Goal: Information Seeking & Learning: Learn about a topic

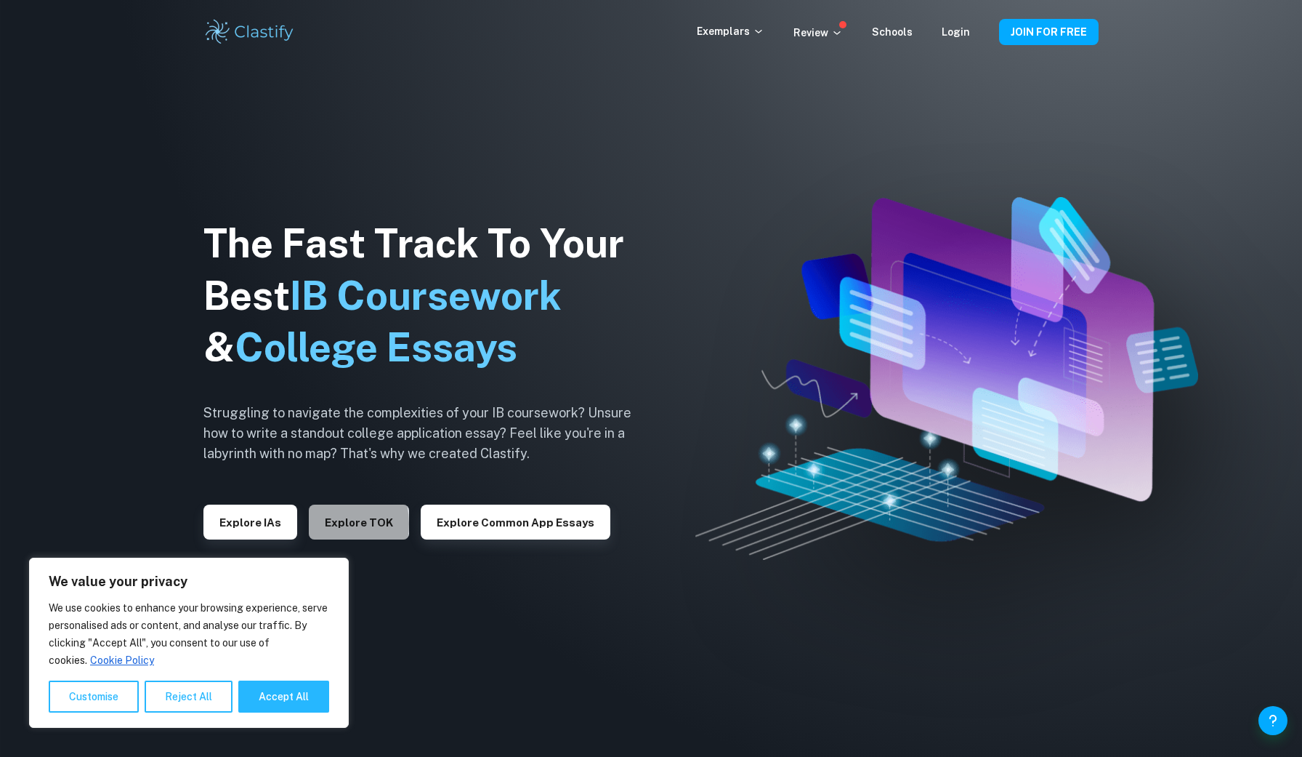
click at [317, 523] on button "Explore TOK" at bounding box center [359, 521] width 100 height 35
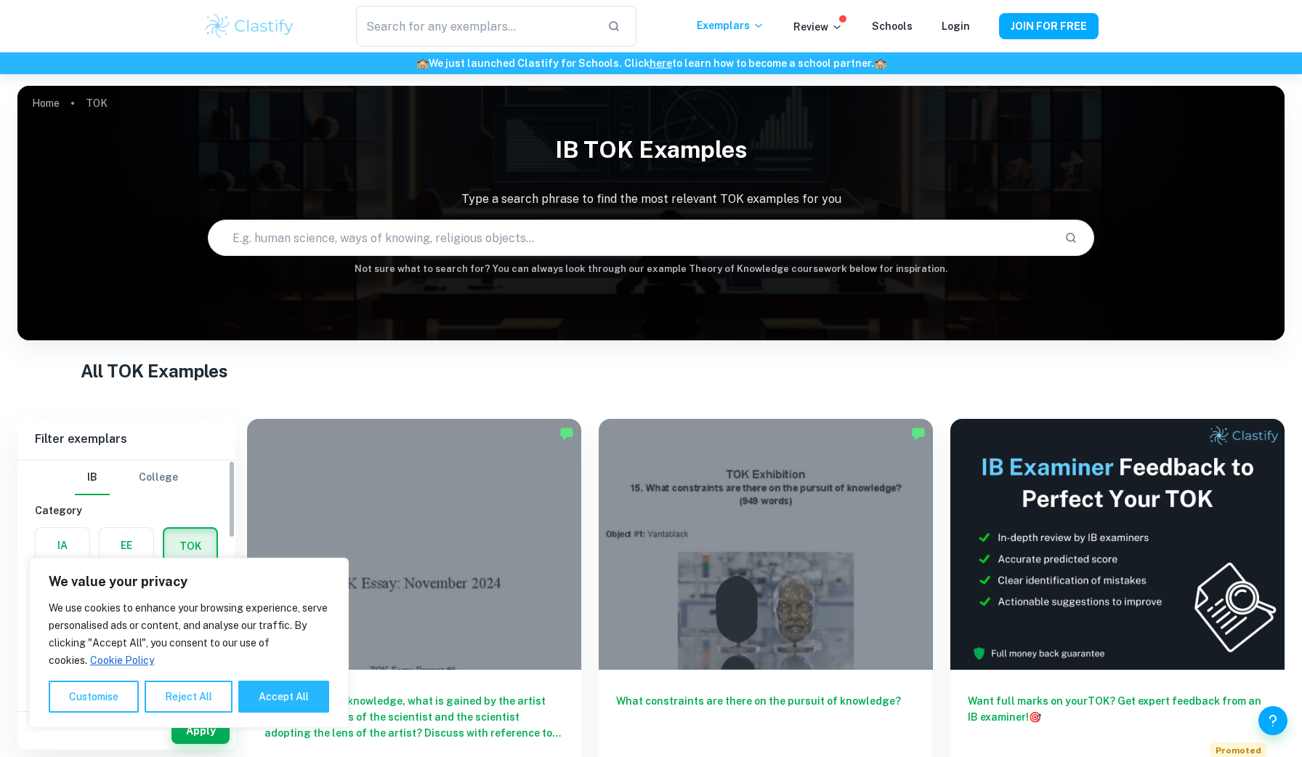
click at [131, 530] on label "button" at bounding box center [127, 545] width 54 height 35
click at [0, 0] on input "radio" at bounding box center [0, 0] width 0 height 0
click at [289, 709] on button "Accept All" at bounding box center [283, 696] width 91 height 32
checkbox input "true"
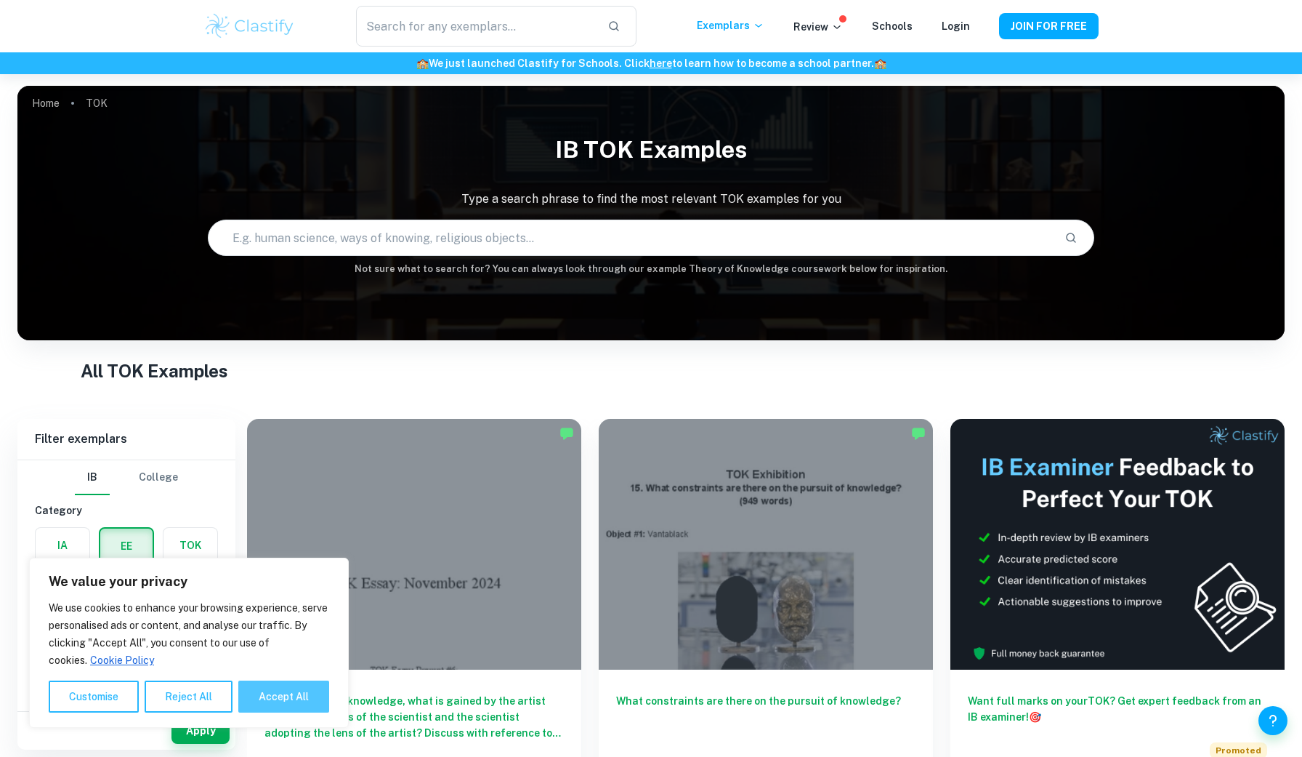
checkbox input "true"
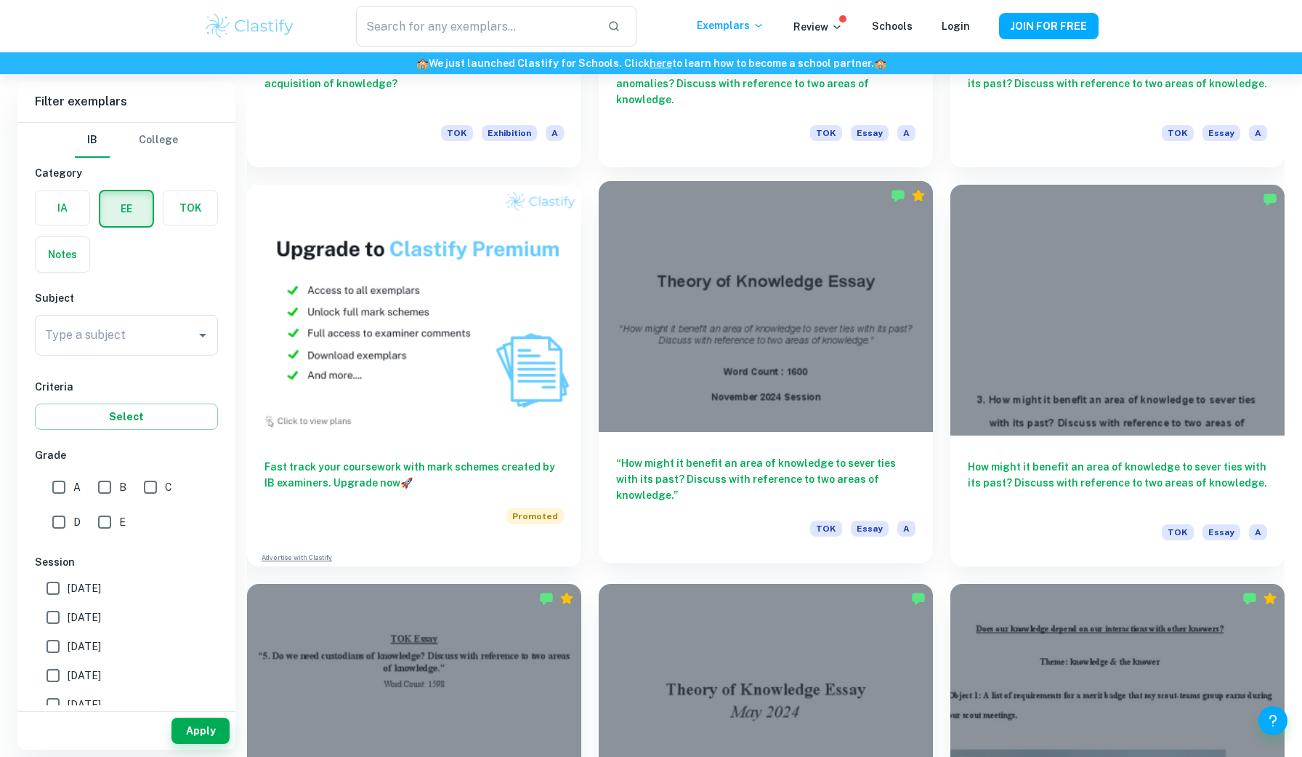
scroll to position [1034, 0]
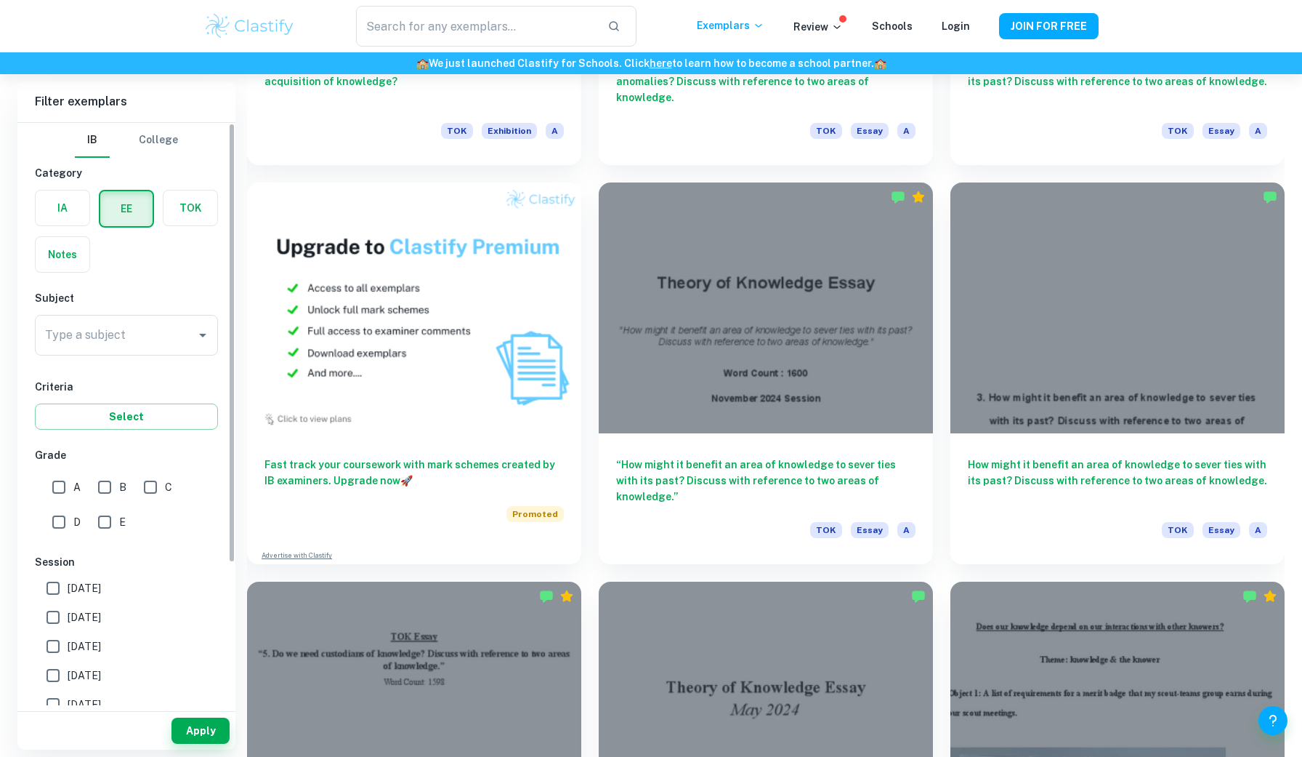
click at [126, 365] on div "IB College Category IA EE TOK Notes Subject Type a subject Type a subject Crite…" at bounding box center [126, 508] width 218 height 770
click at [113, 344] on input "Type a subject" at bounding box center [115, 335] width 148 height 28
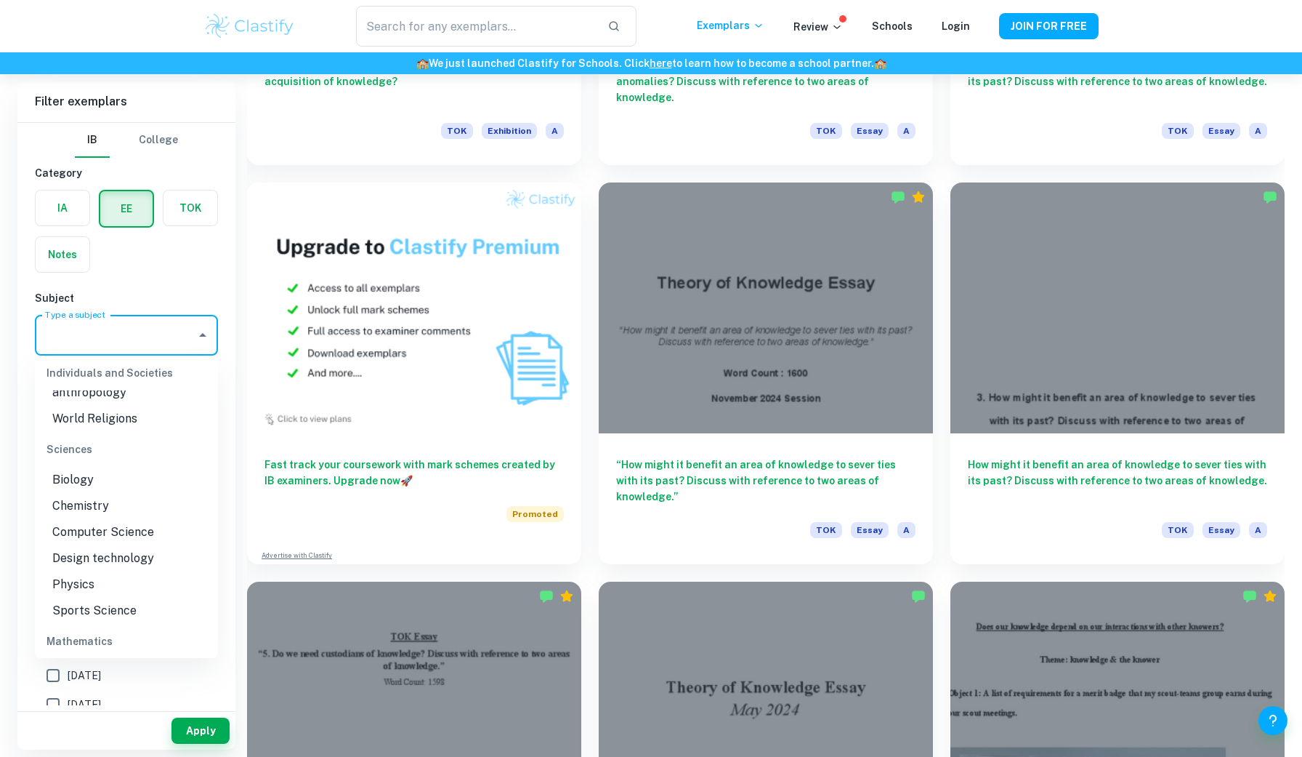
scroll to position [1562, 0]
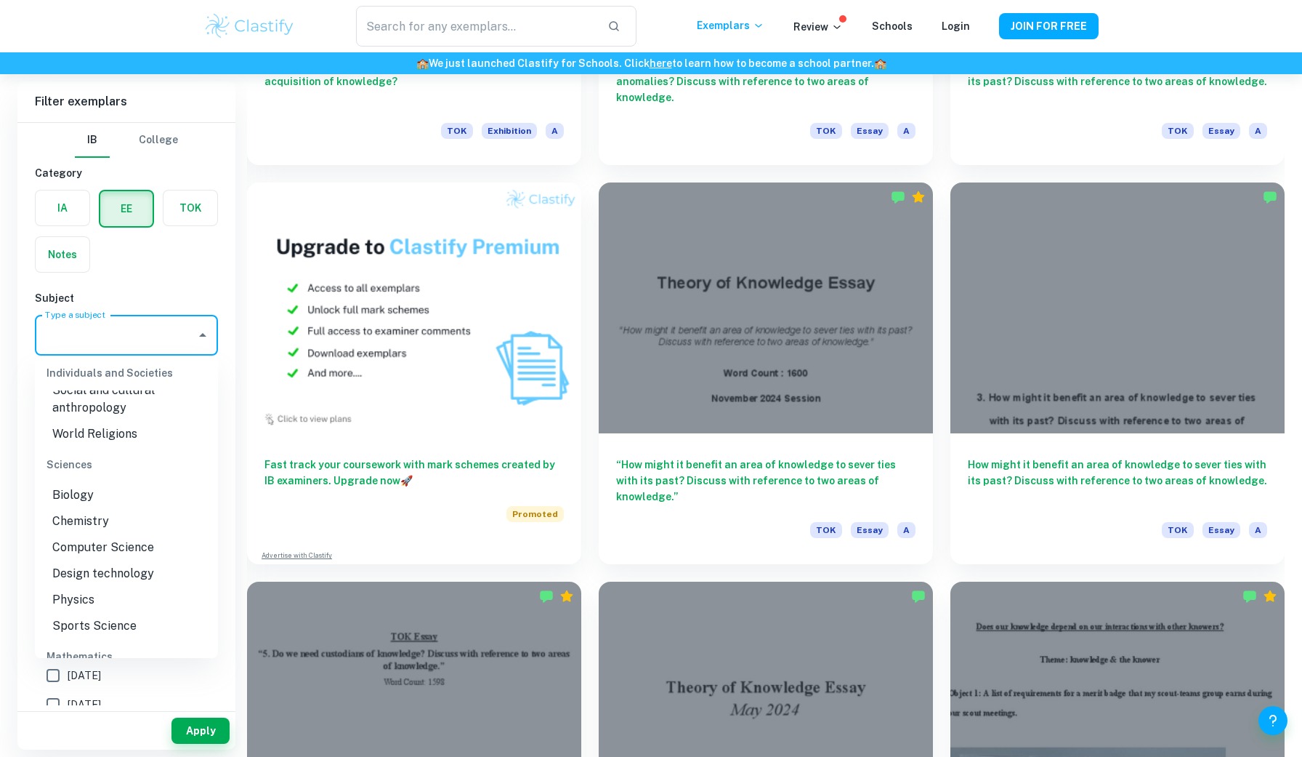
click at [109, 501] on li "Biology" at bounding box center [126, 495] width 183 height 26
type input "Biology"
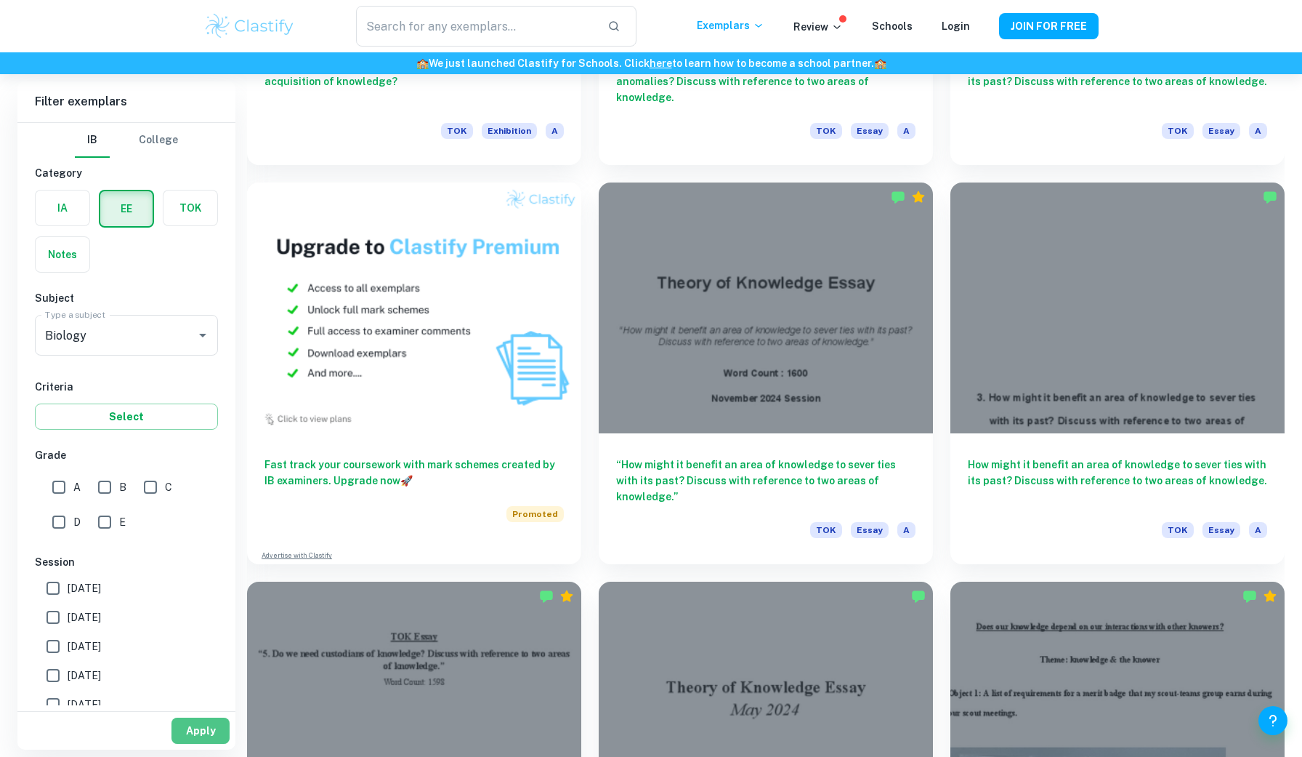
click at [214, 738] on button "Apply" at bounding box center [201, 730] width 58 height 26
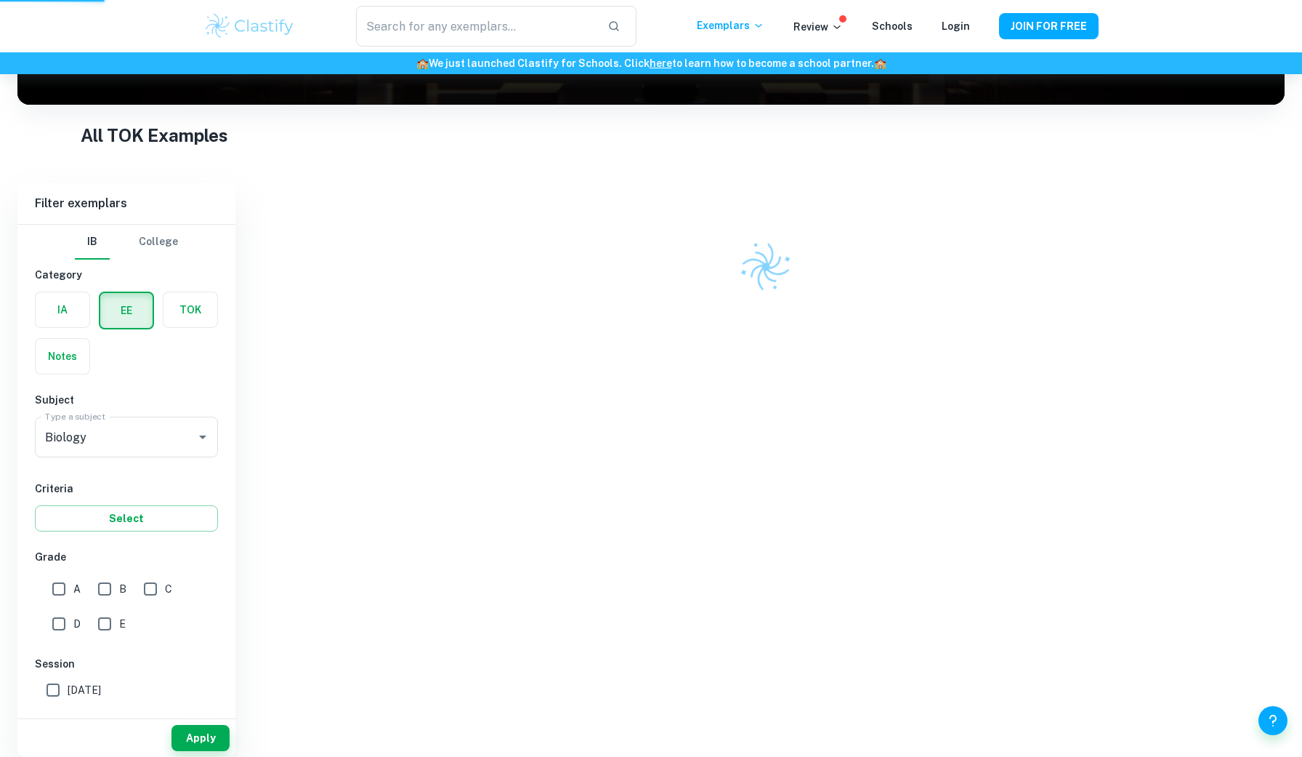
scroll to position [221, 0]
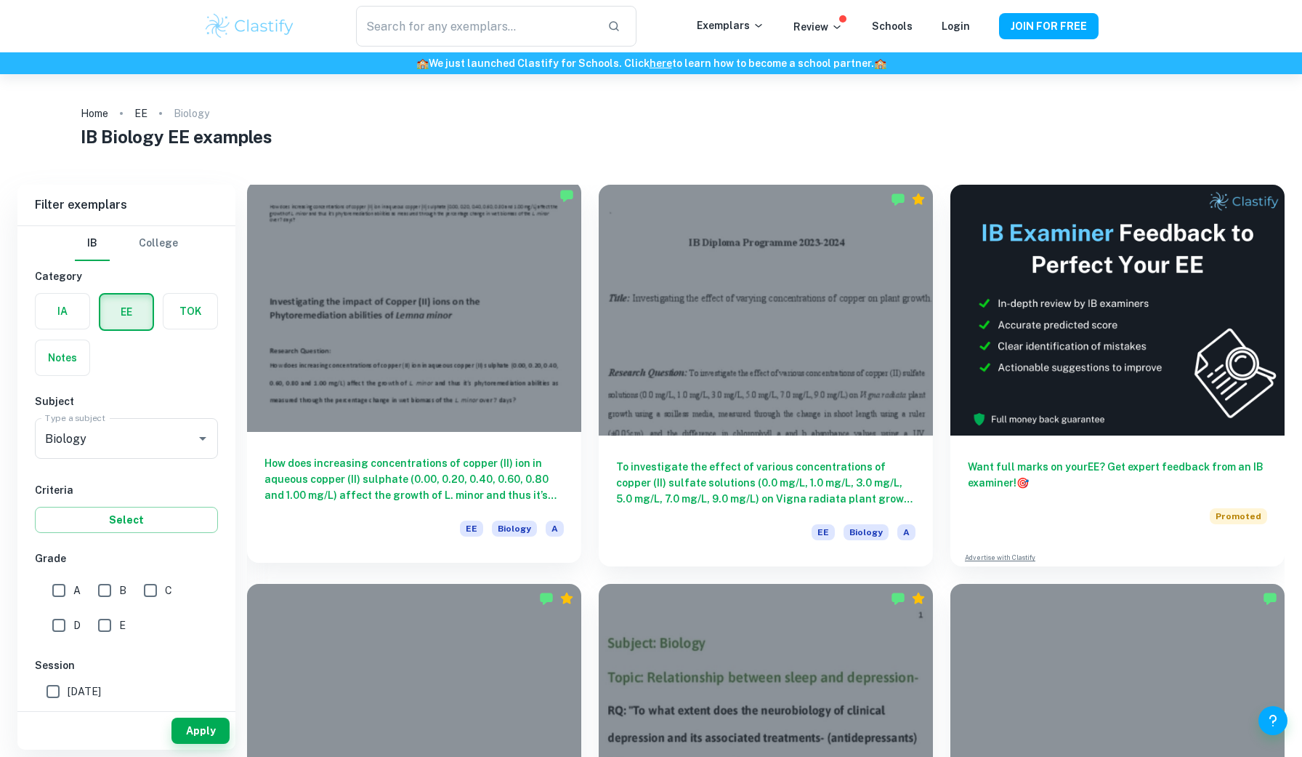
click at [472, 480] on h6 "How does increasing concentrations of copper (II) ion in aqueous copper (II) su…" at bounding box center [414, 479] width 299 height 48
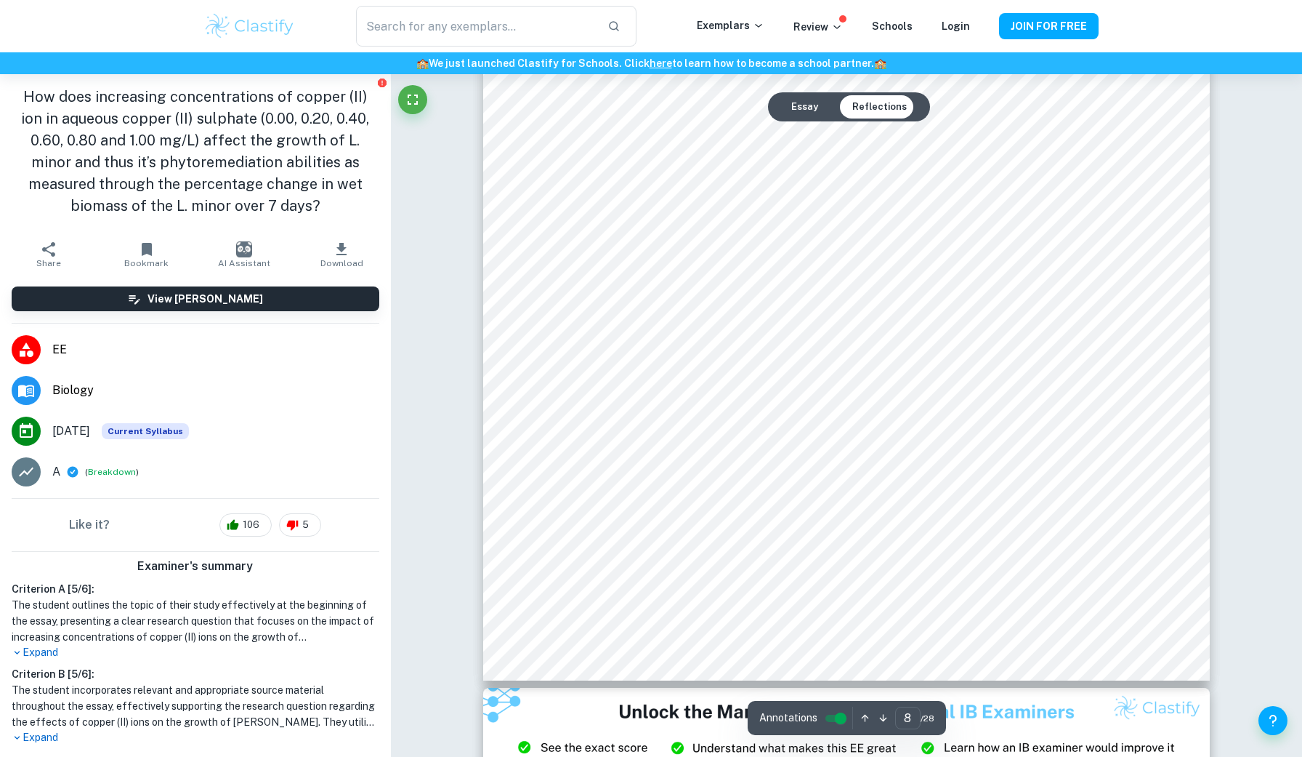
scroll to position [7214, 0]
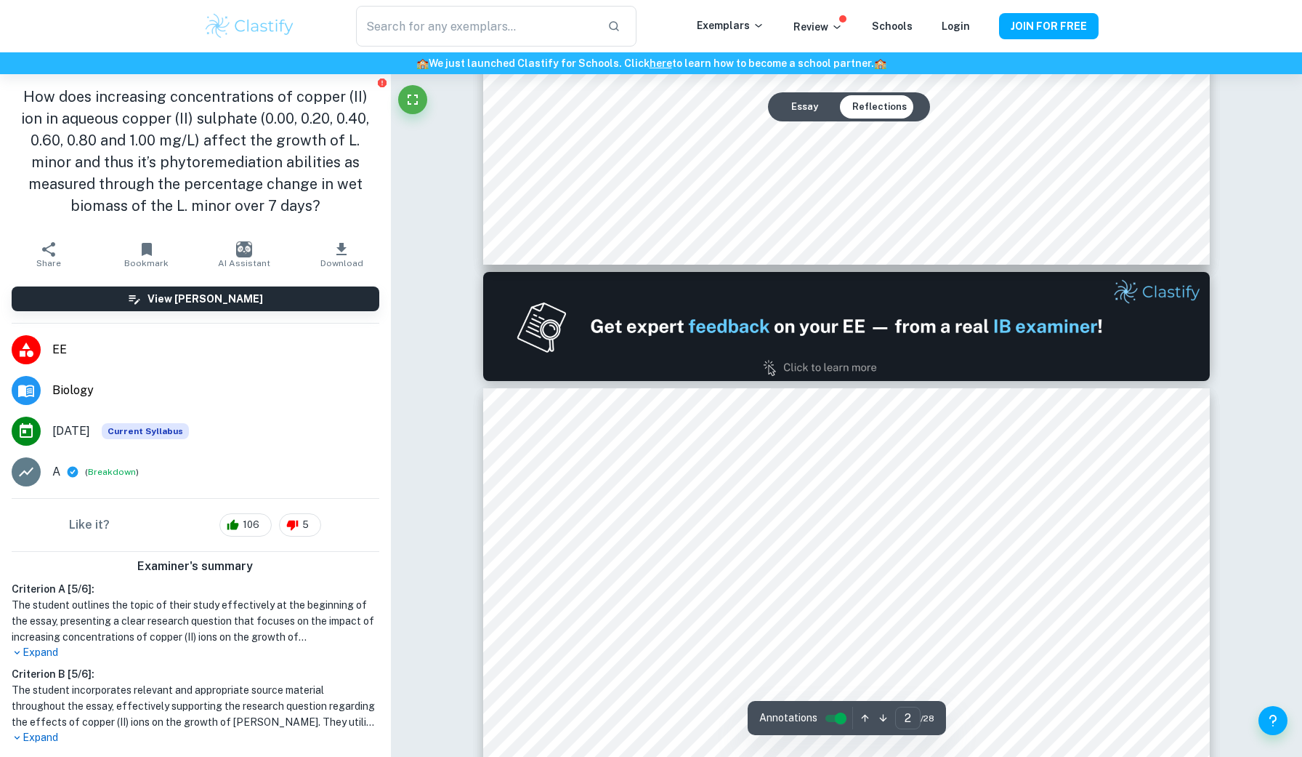
type input "1"
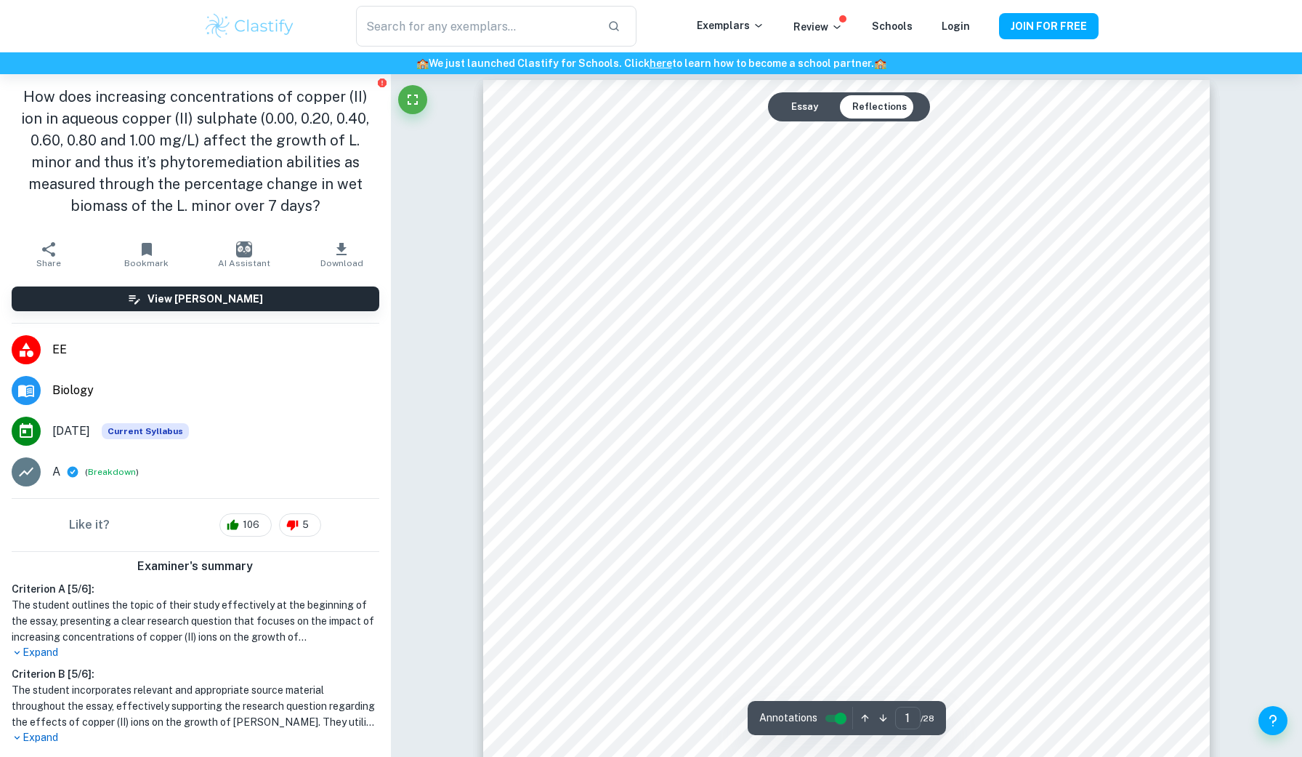
scroll to position [0, 0]
